Goal: Task Accomplishment & Management: Manage account settings

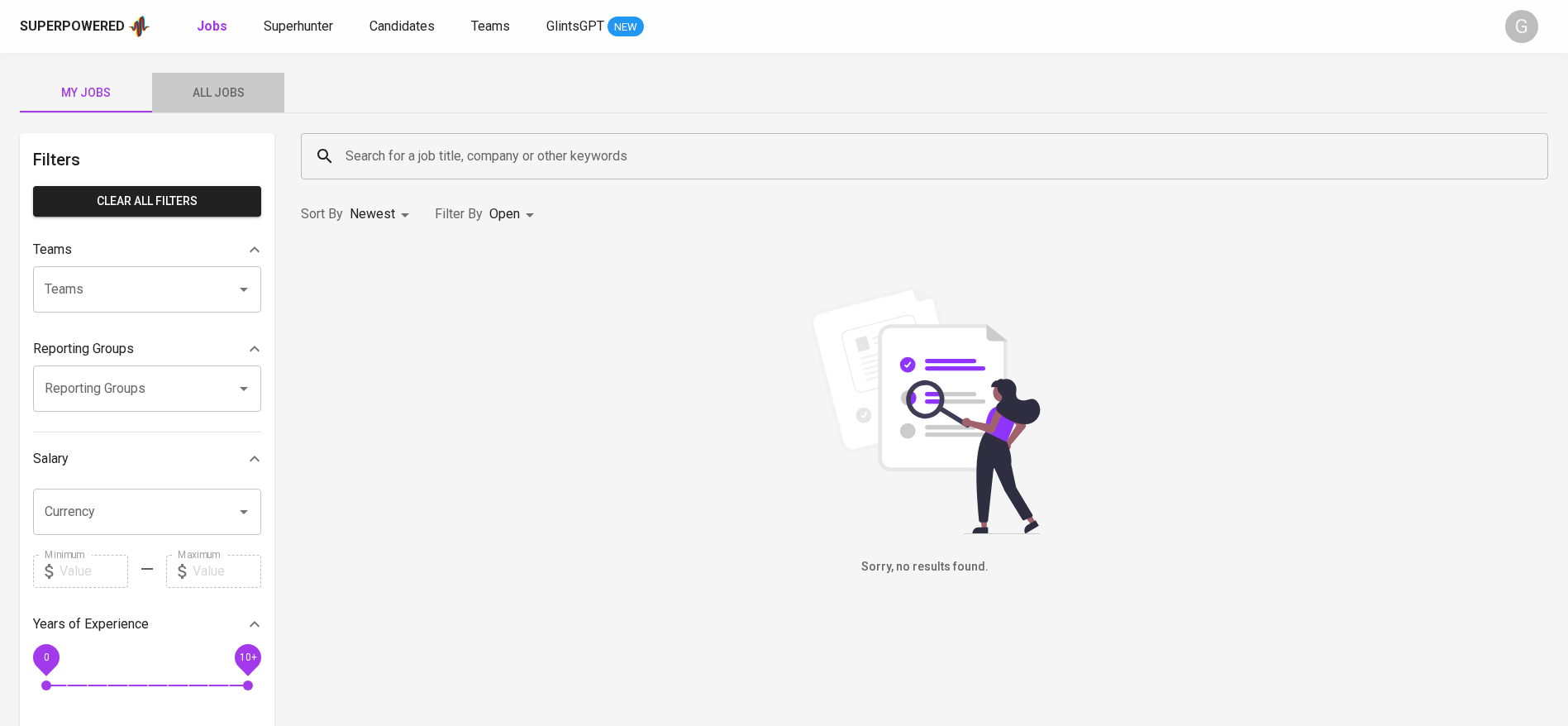
click at [226, 101] on span "All Jobs" at bounding box center [218, 92] width 112 height 21
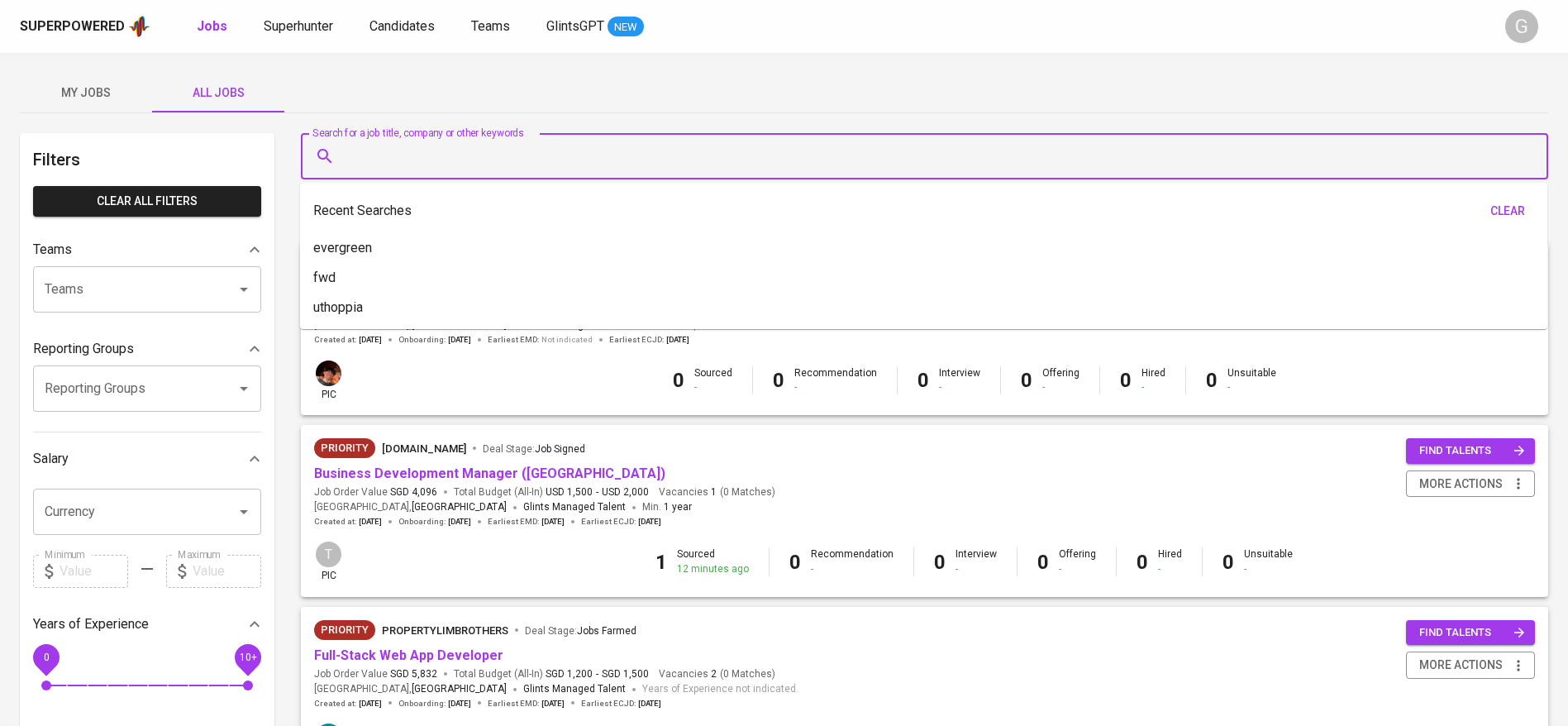
click at [473, 150] on input "Search for a job title, company or other keywords" at bounding box center [929, 156] width 1175 height 32
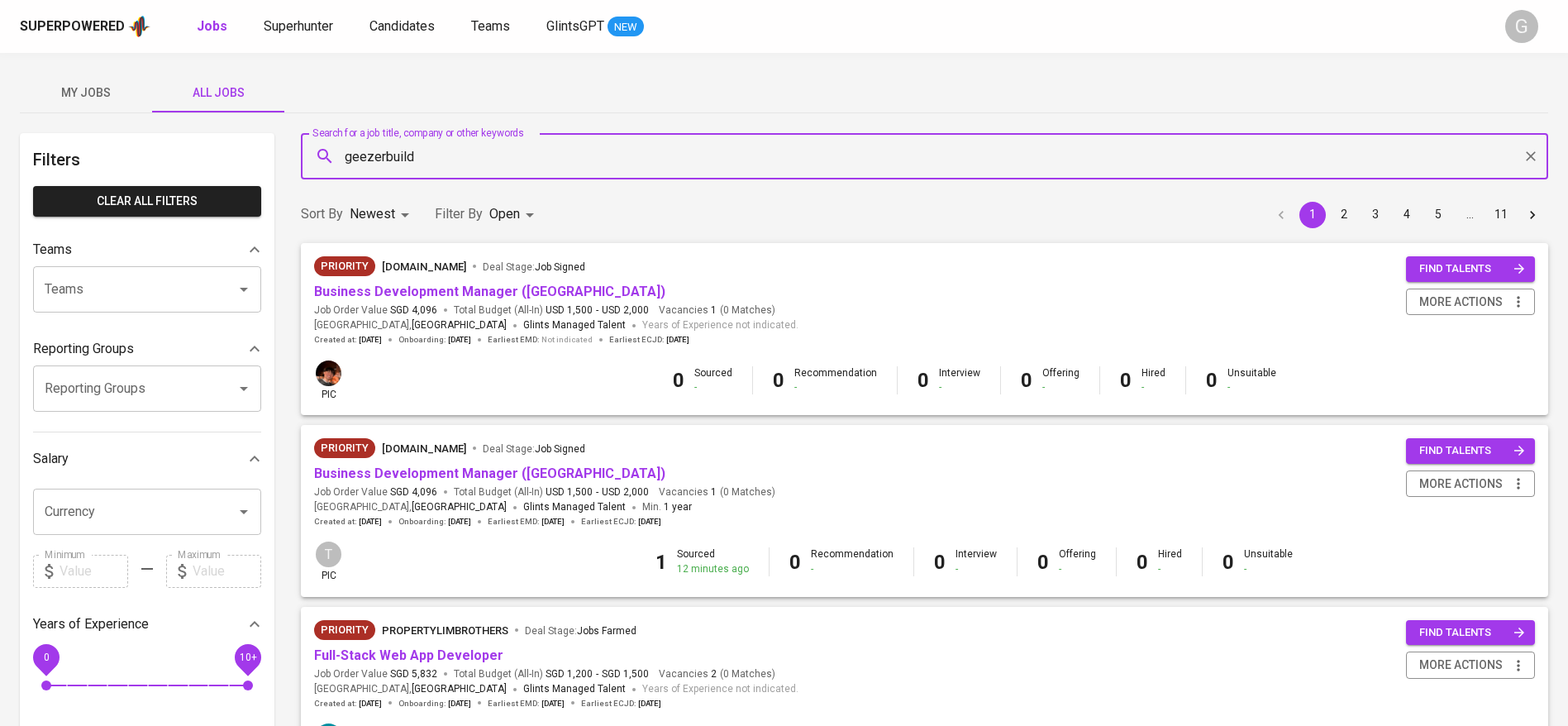
type input "geezerbuild"
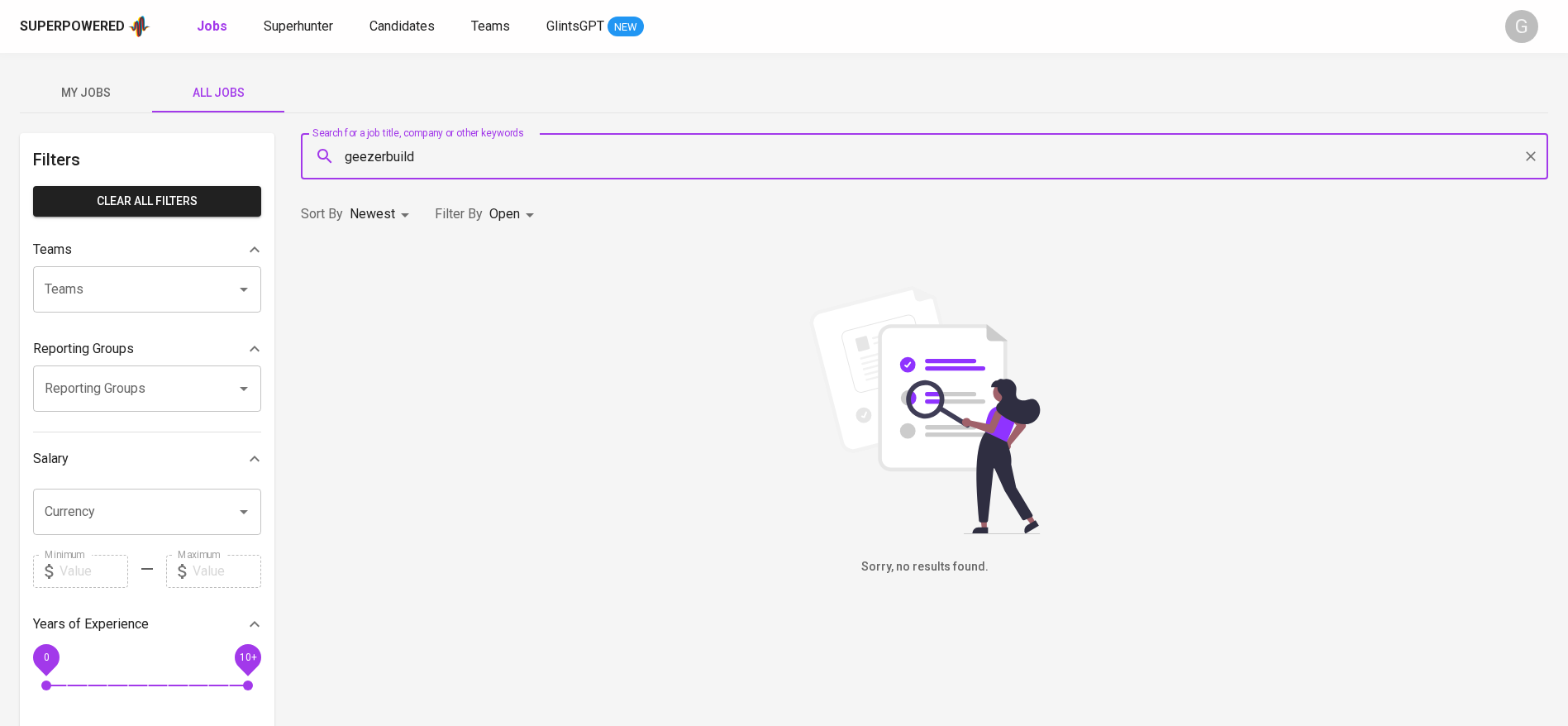
click at [421, 167] on input "geezerbuild" at bounding box center [929, 156] width 1175 height 32
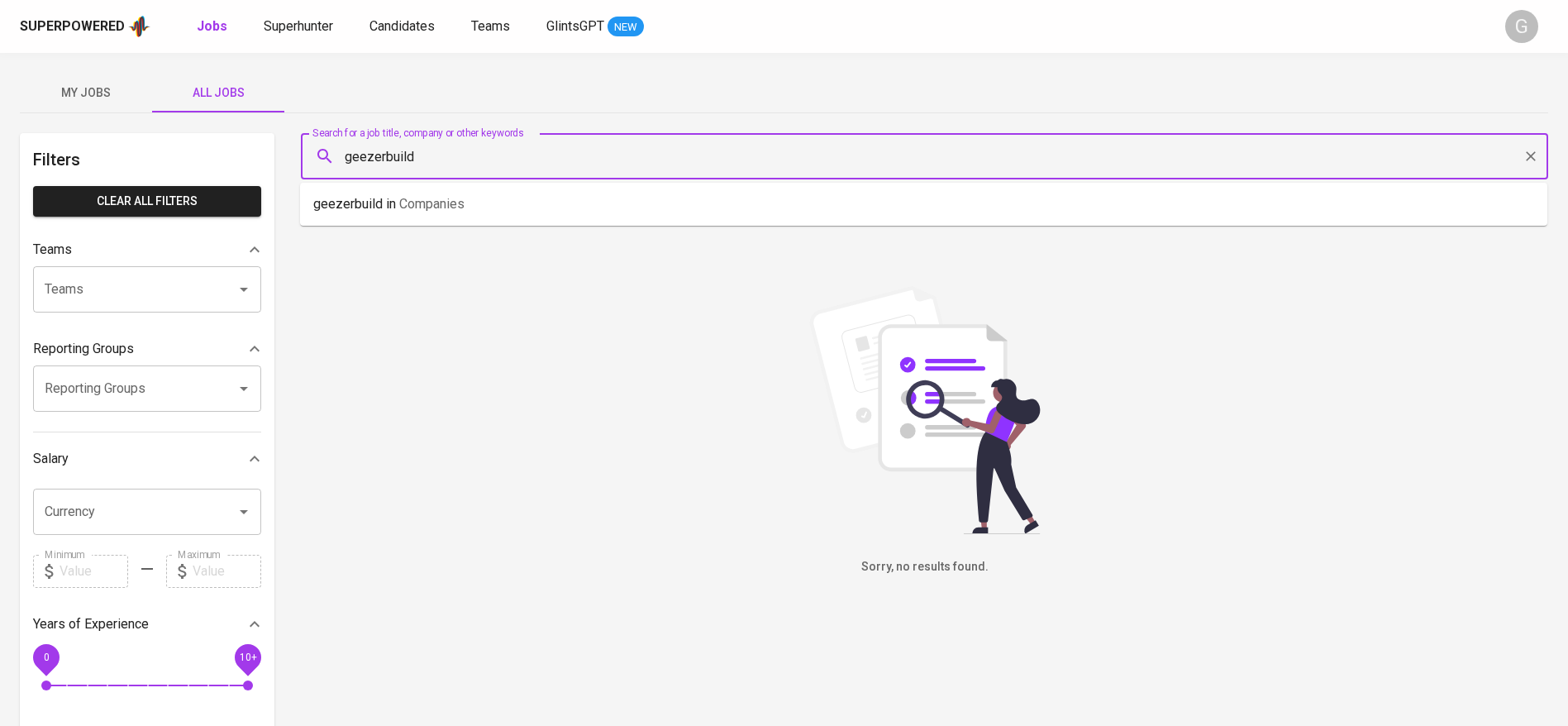
click at [421, 167] on input "geezerbuild" at bounding box center [929, 156] width 1175 height 32
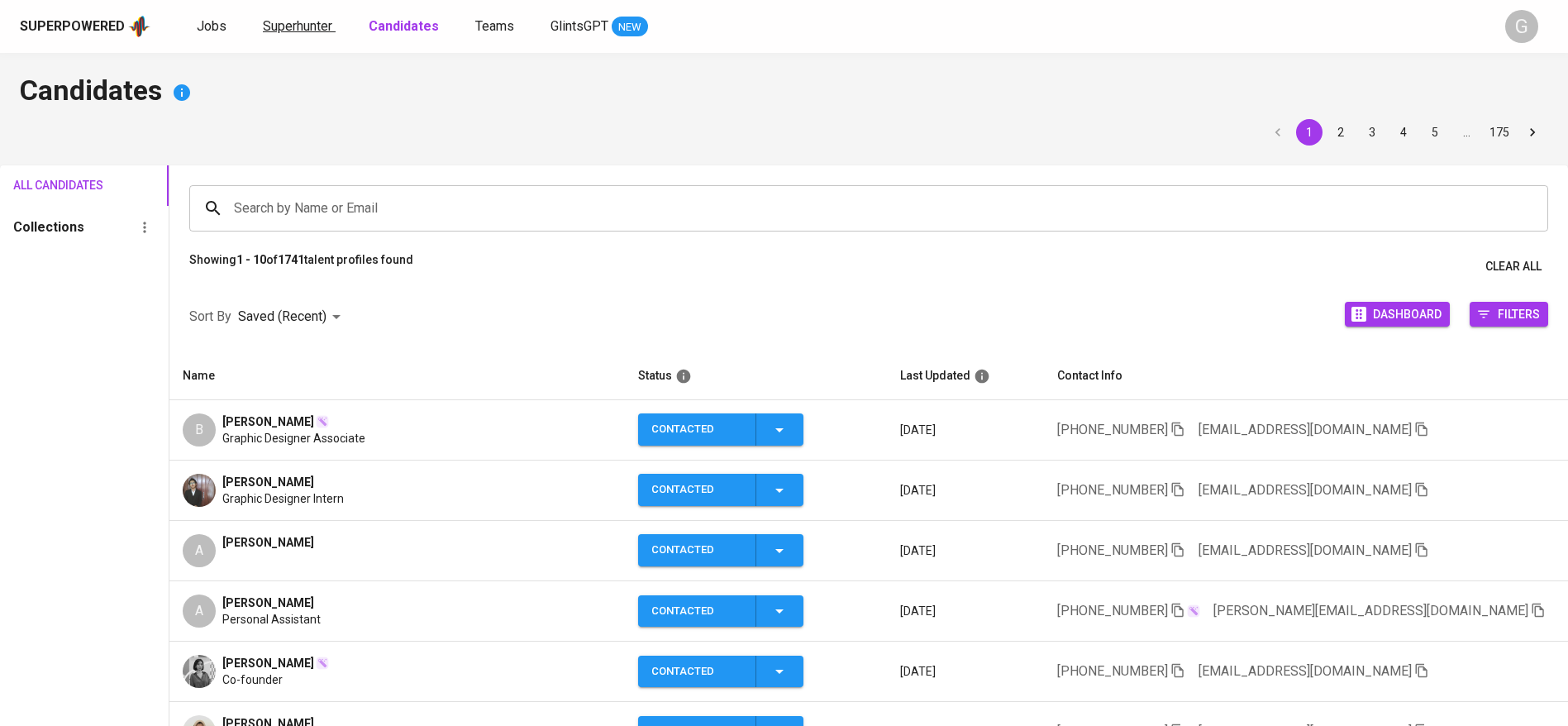
click at [311, 33] on span "Superhunter" at bounding box center [297, 25] width 70 height 15
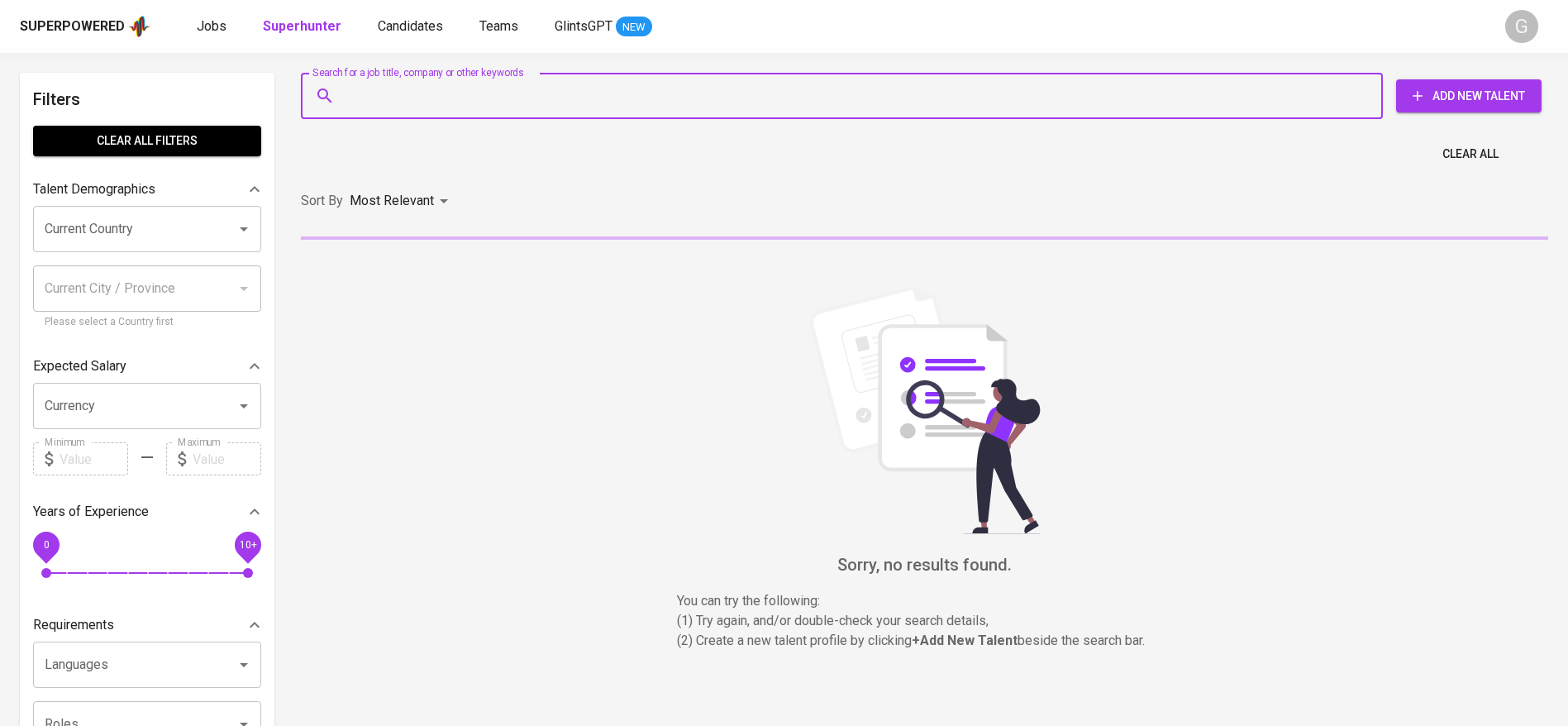
click at [381, 86] on input "Search for a job title, company or other keywords" at bounding box center [846, 96] width 1009 height 32
paste input "ahzami.janata@gmail.com"
type input "ahzami.janata@gmail.com"
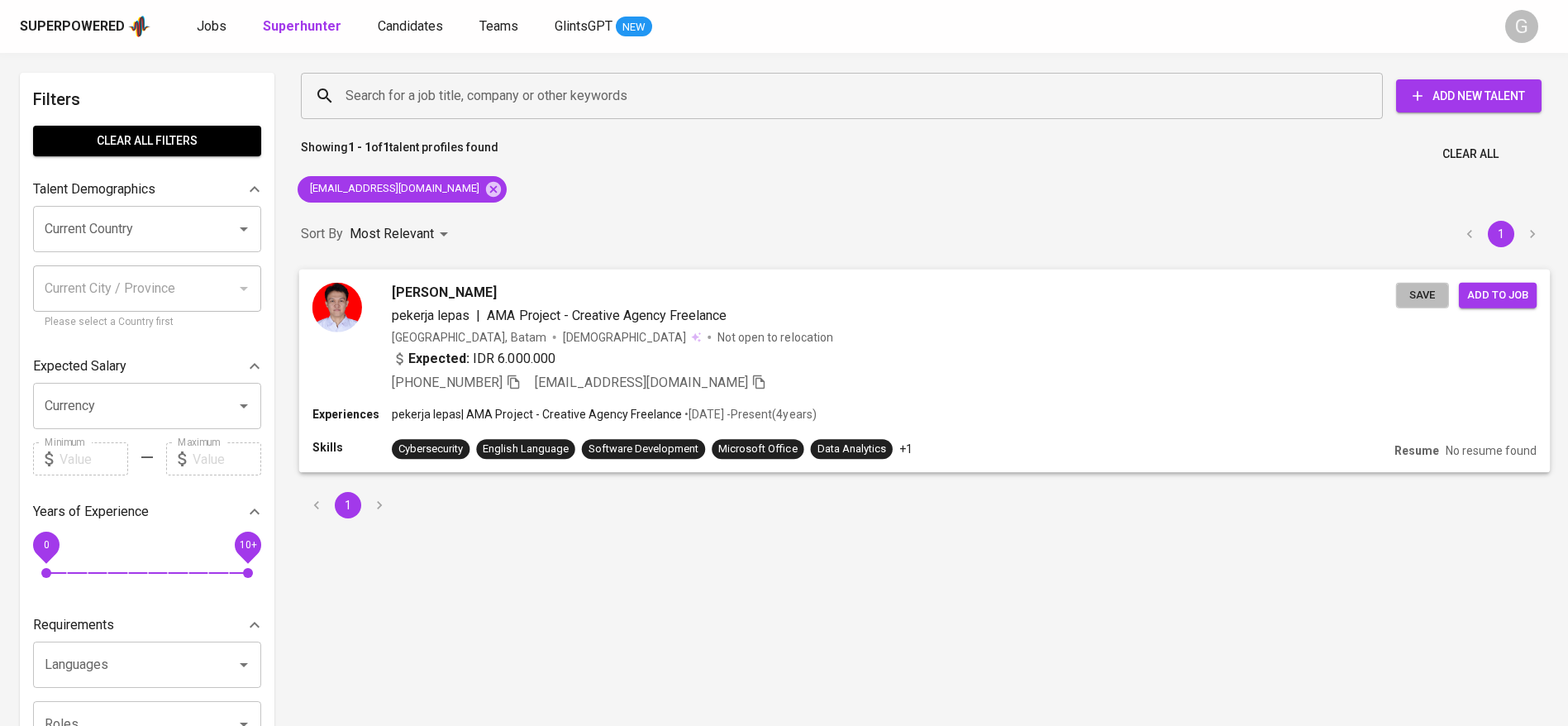
click at [1396, 300] on button "Save" at bounding box center [1422, 294] width 53 height 25
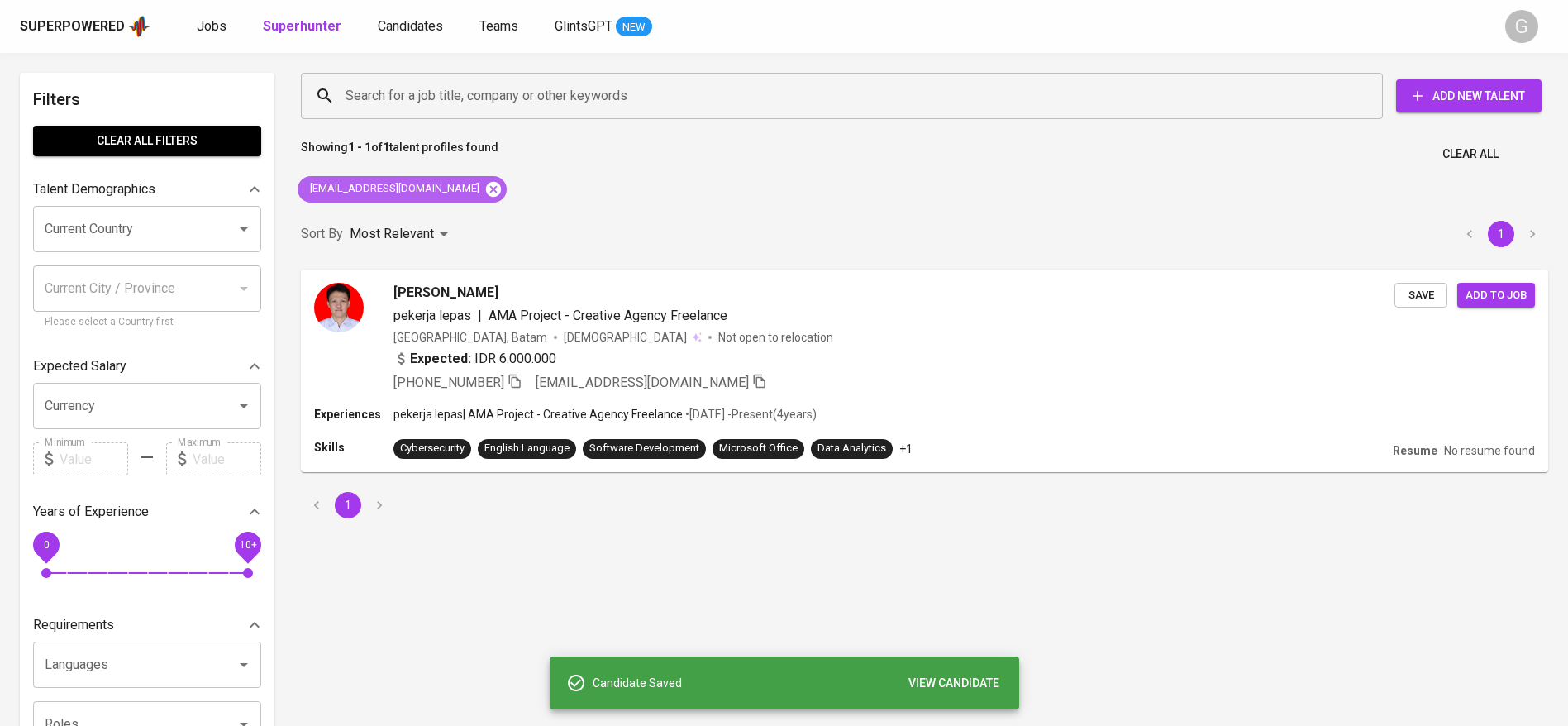
click at [484, 180] on icon at bounding box center [493, 189] width 18 height 18
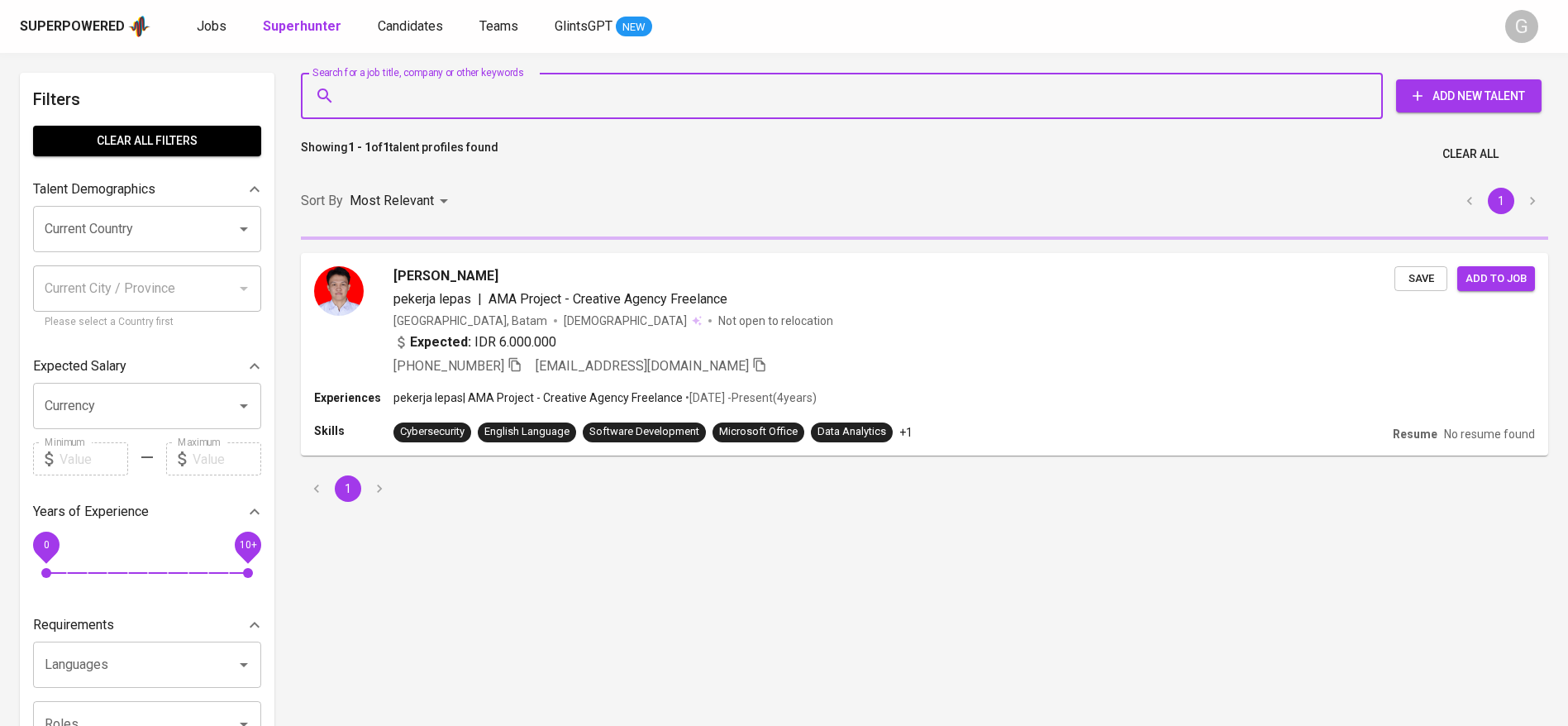
click at [488, 98] on input "Search for a job title, company or other keywords" at bounding box center [846, 96] width 1009 height 32
paste input "ildakurnia.career@gmail.com"
type input "ildakurnia.career@gmail.com"
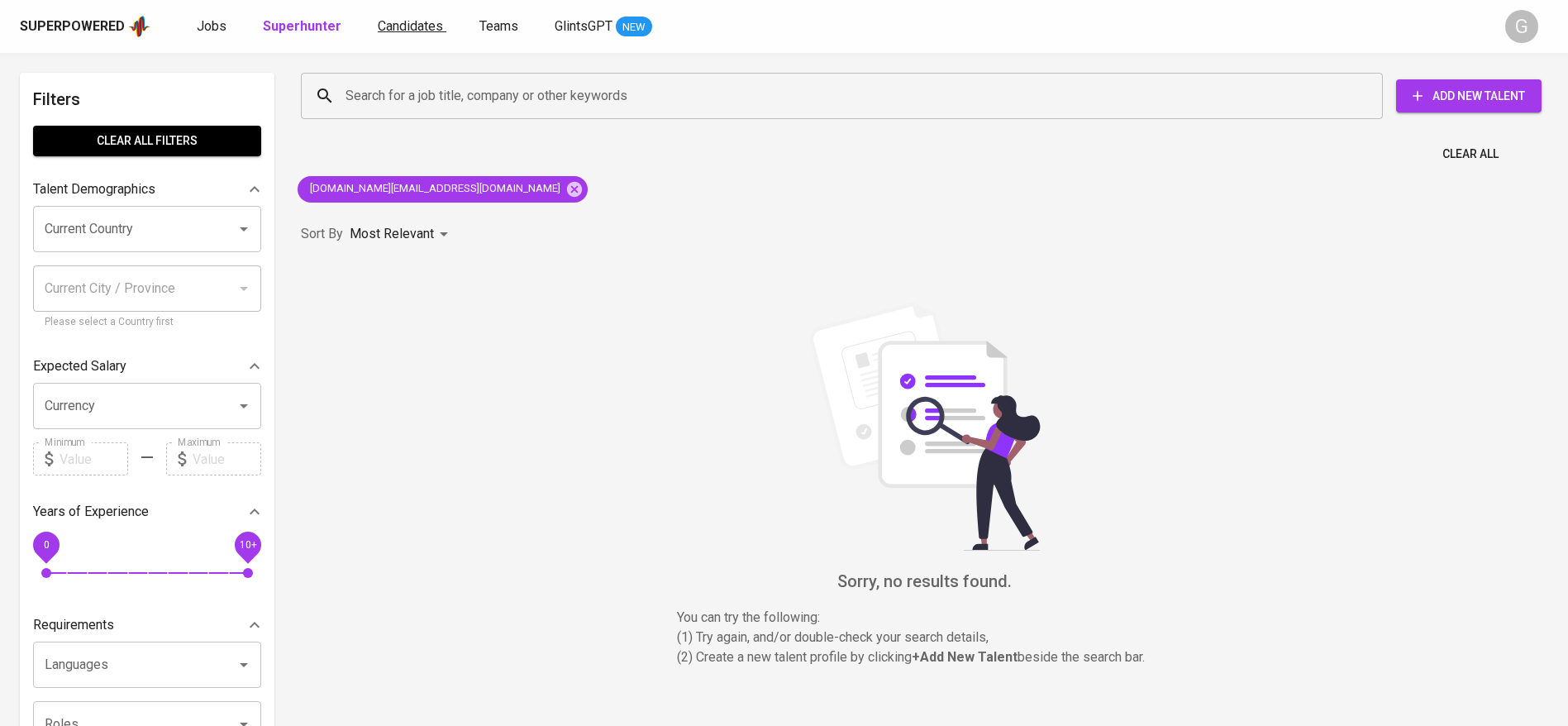
click at [418, 23] on span "Candidates" at bounding box center [410, 25] width 65 height 15
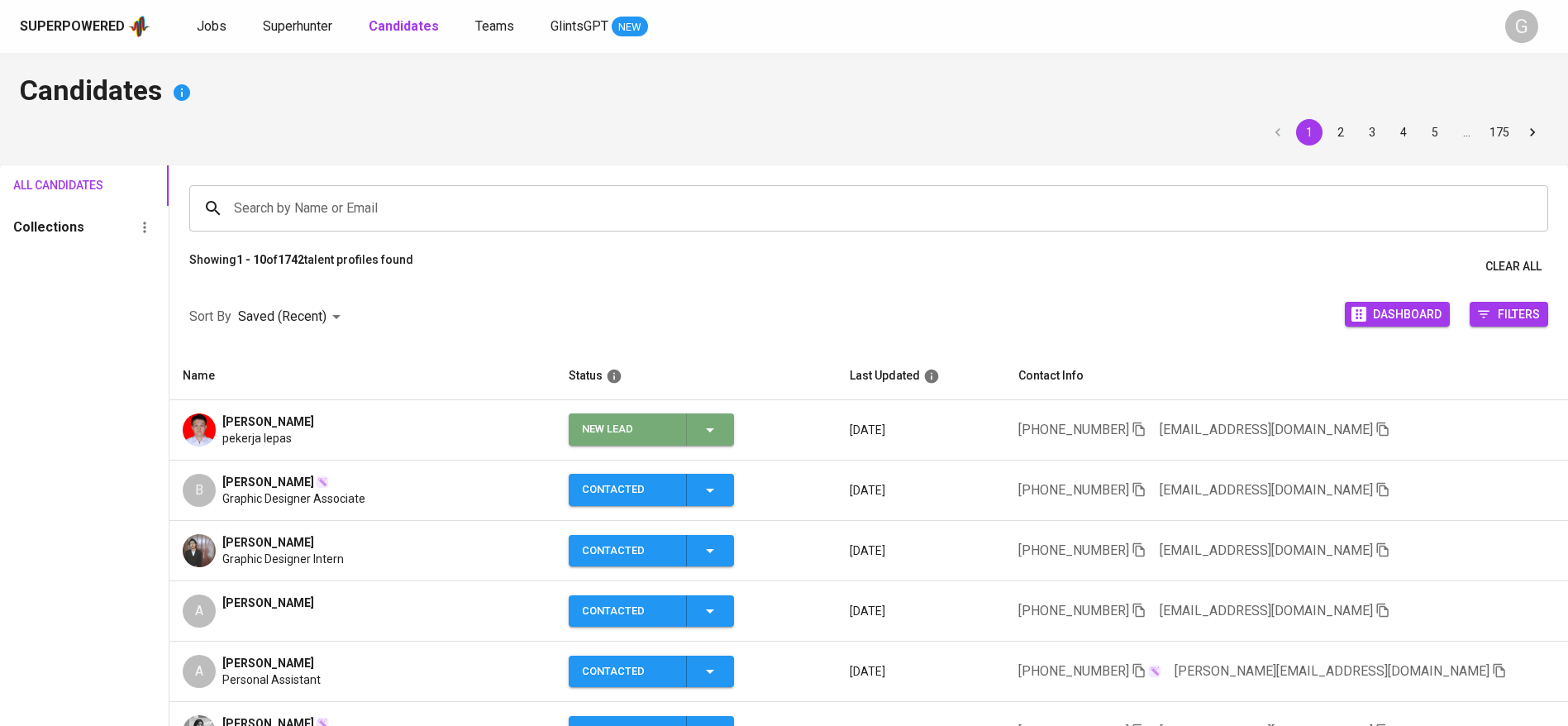
click at [688, 417] on div "New Lead" at bounding box center [651, 430] width 138 height 33
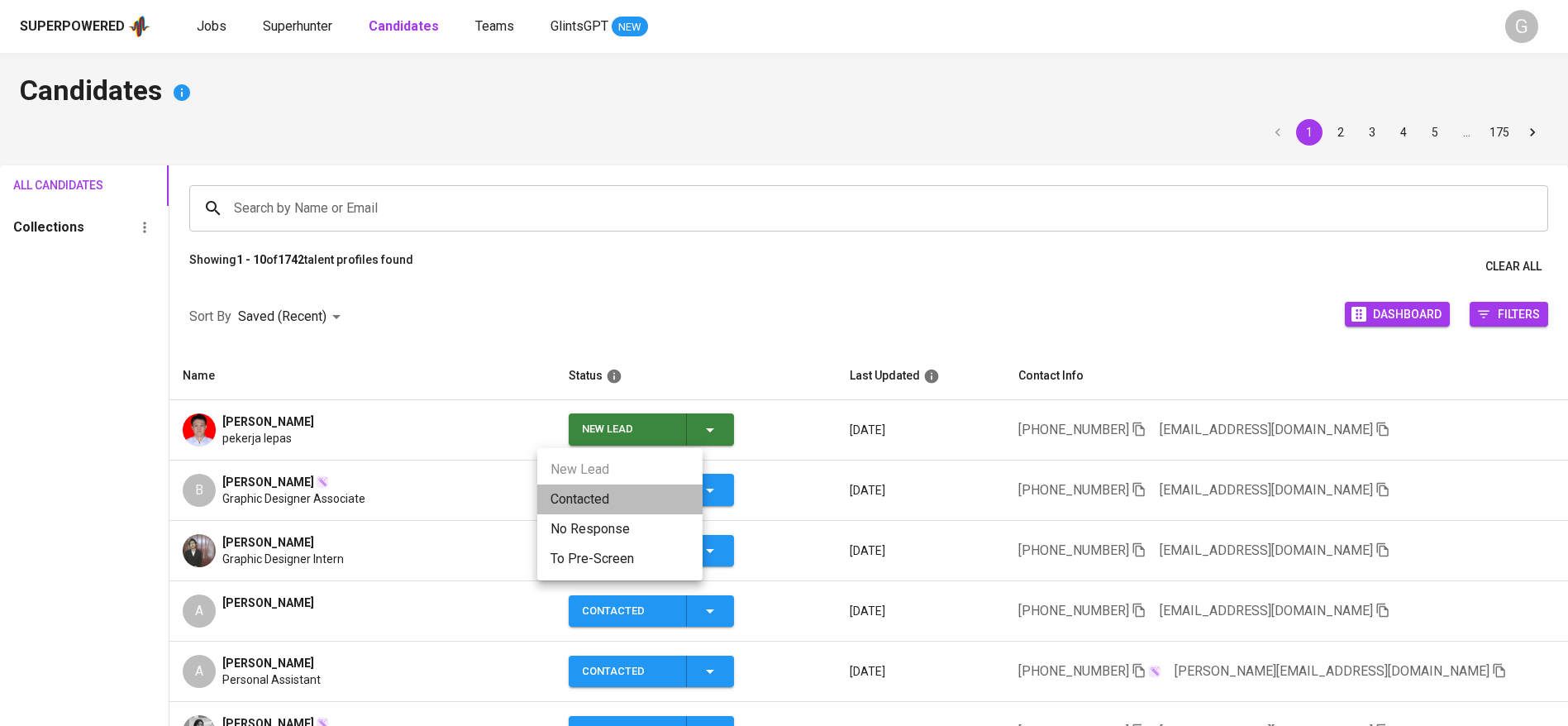
click at [638, 496] on li "Contacted" at bounding box center [620, 499] width 166 height 30
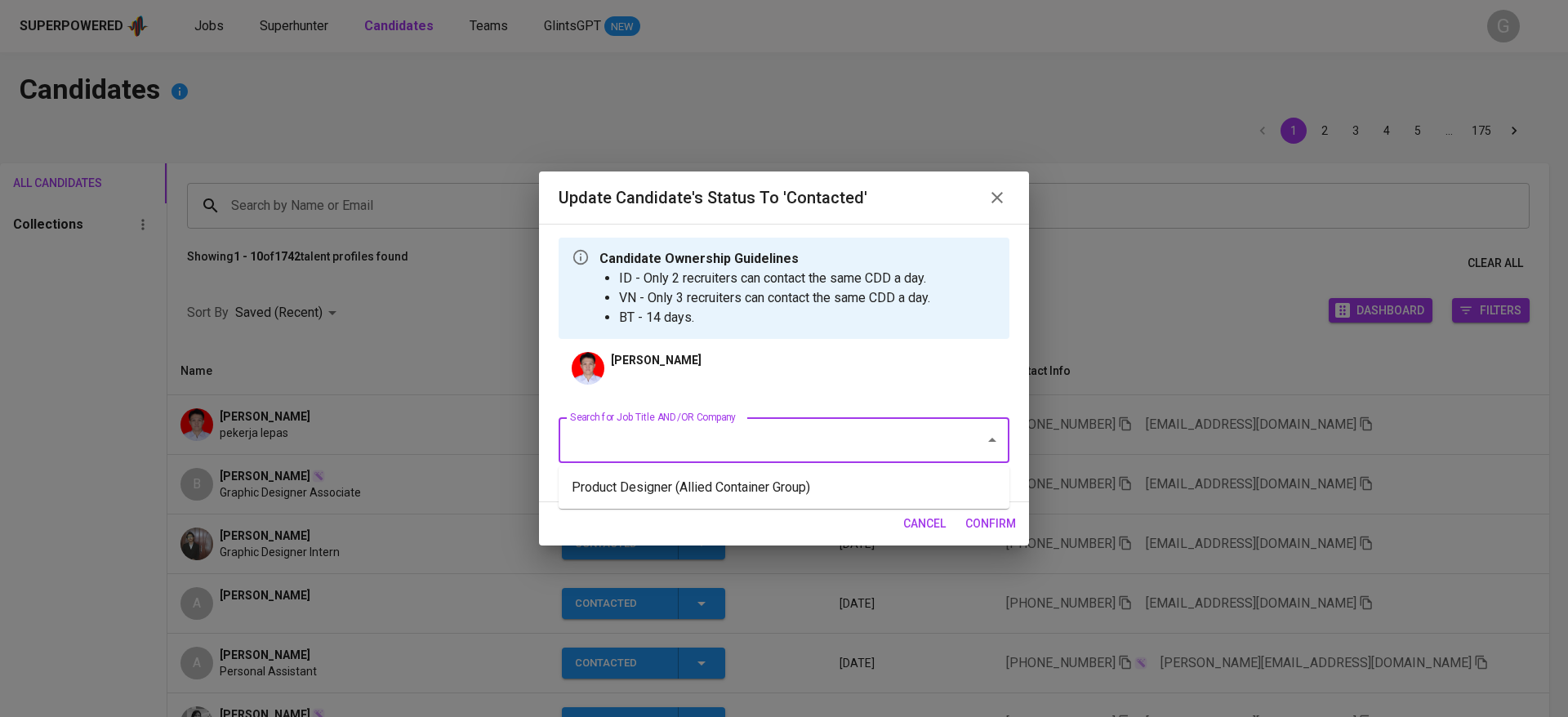
click at [794, 428] on input "Search for Job Title AND/OR Company" at bounding box center [761, 440] width 390 height 31
type input "fwd"
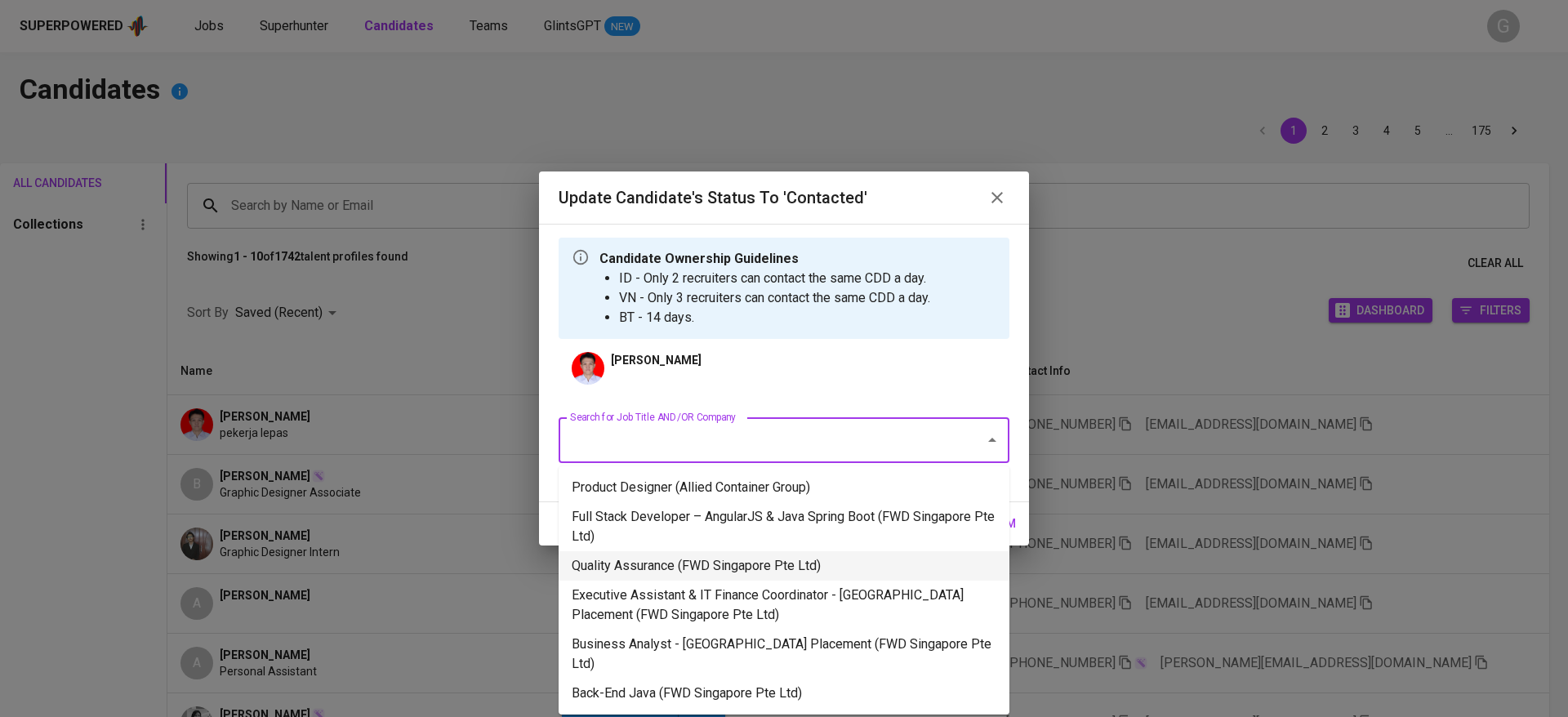
click at [667, 574] on li "Quality Assurance (FWD Singapore Pte Ltd)" at bounding box center [784, 565] width 451 height 30
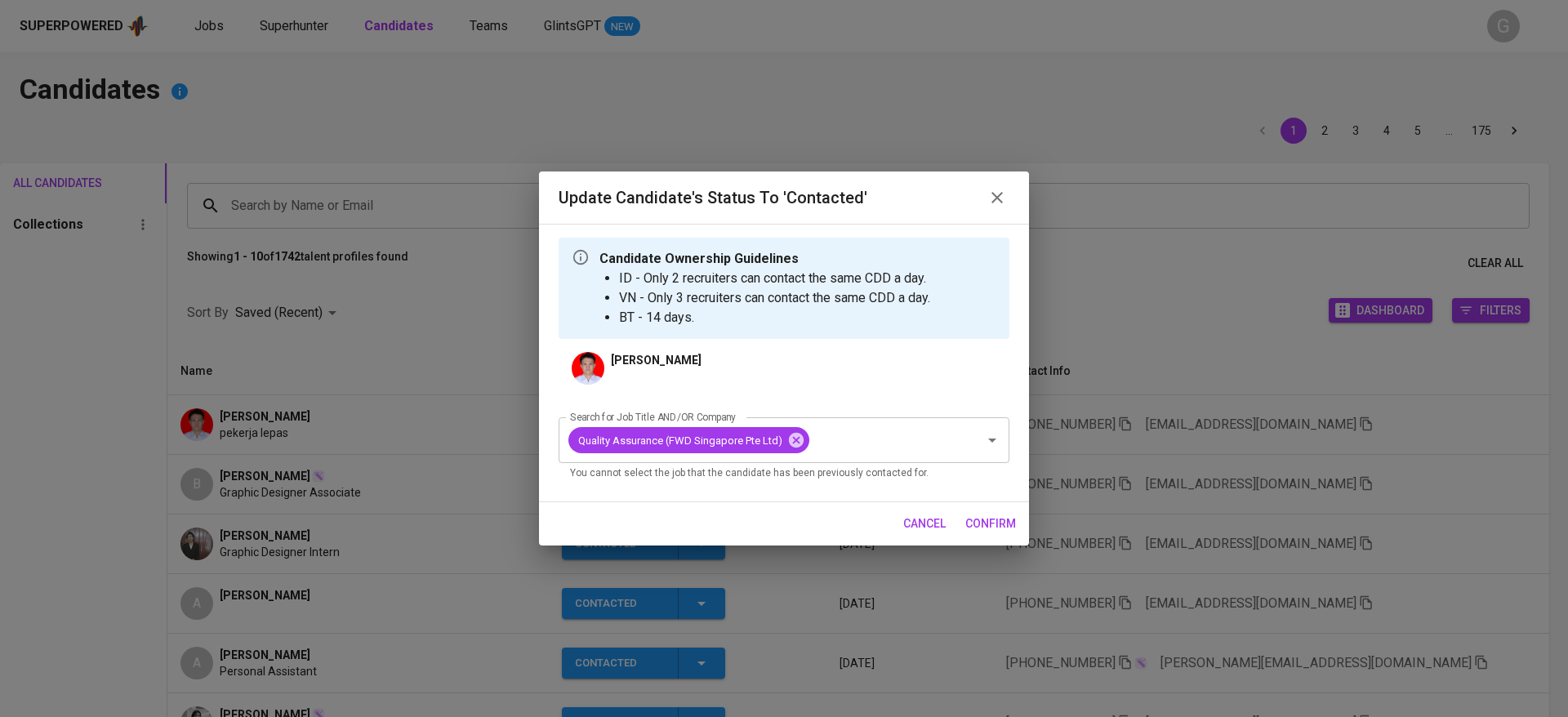
click at [982, 518] on span "confirm" at bounding box center [990, 523] width 51 height 21
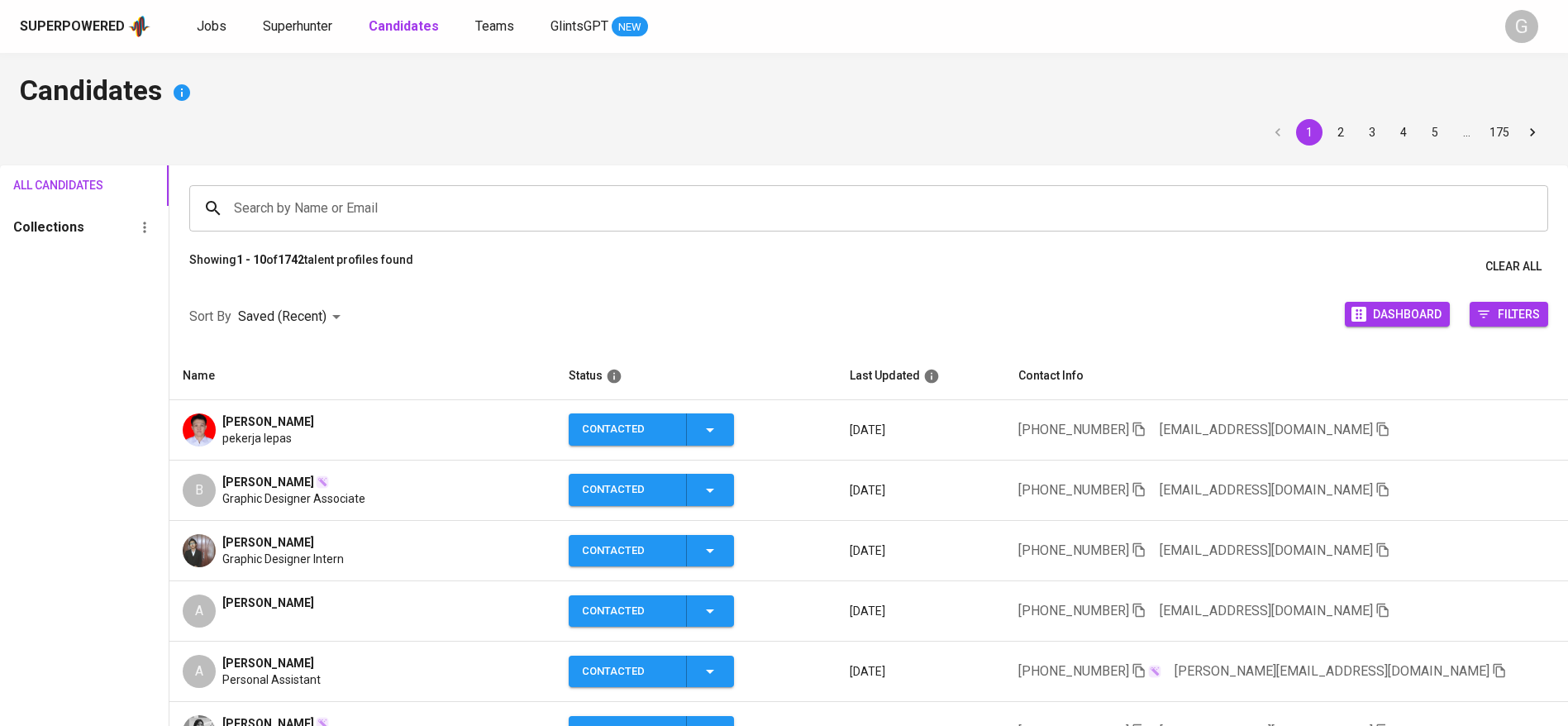
click at [376, 305] on div "Sort By Saved (Recent) DESC Dashboard Filters" at bounding box center [868, 317] width 1399 height 71
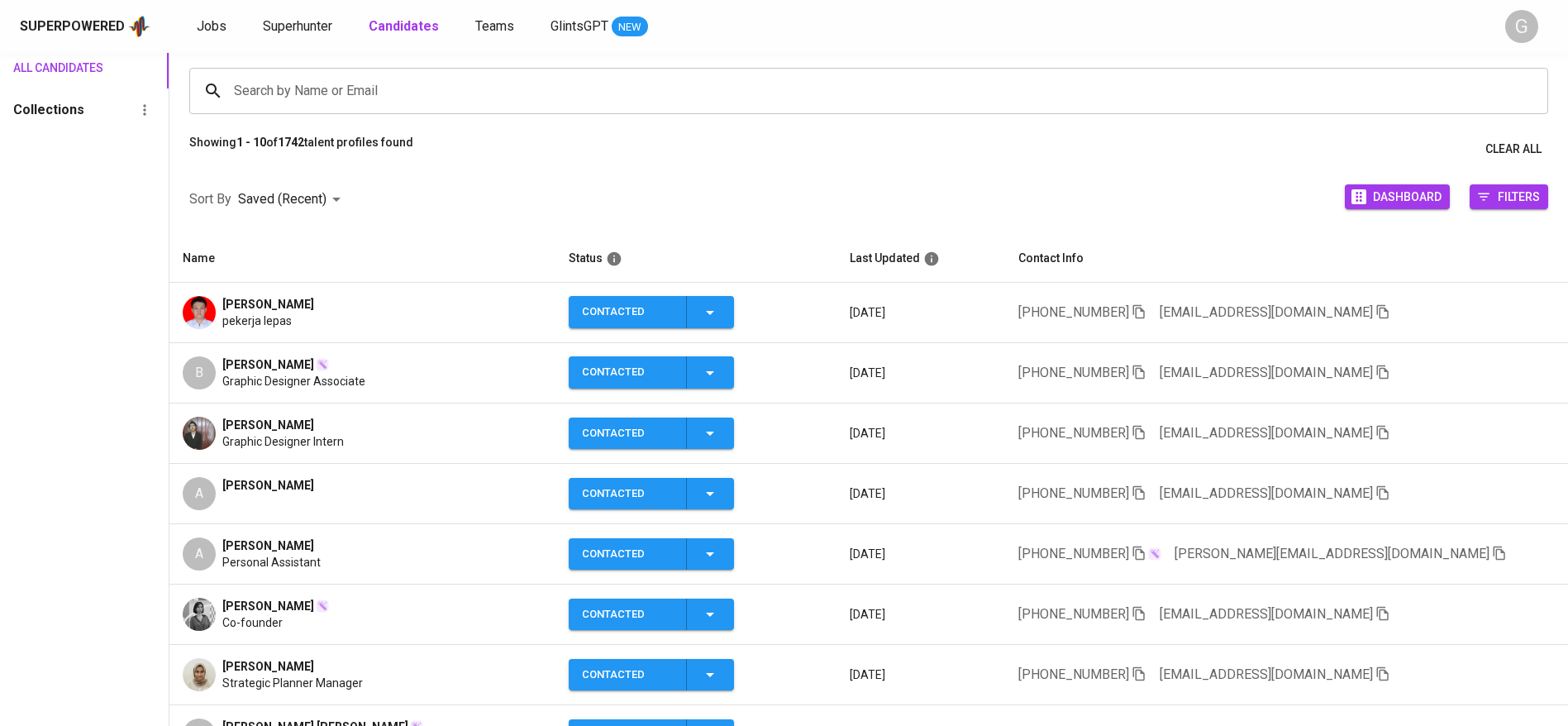
scroll to position [248, 0]
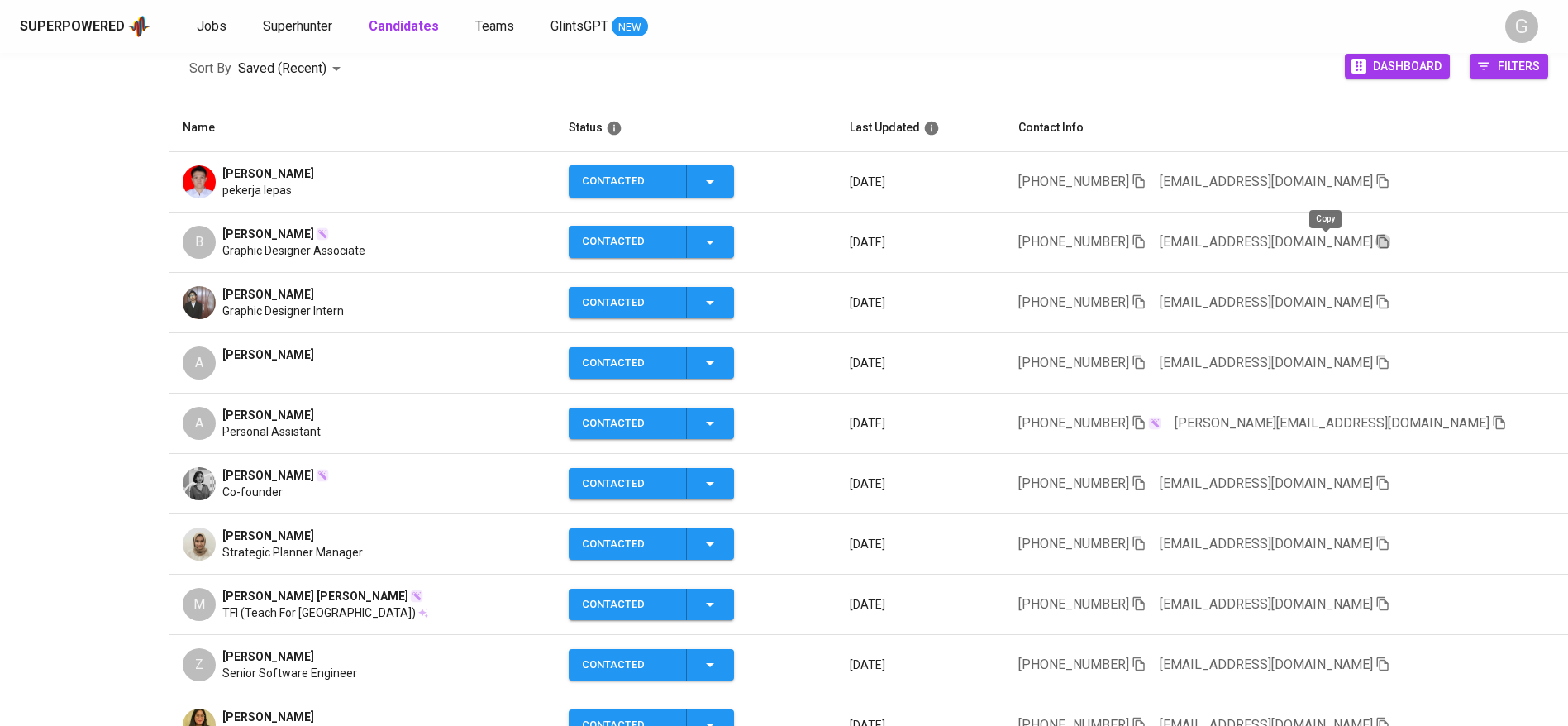
click at [1375, 243] on icon "button" at bounding box center [1382, 241] width 14 height 14
